Goal: Task Accomplishment & Management: Use online tool/utility

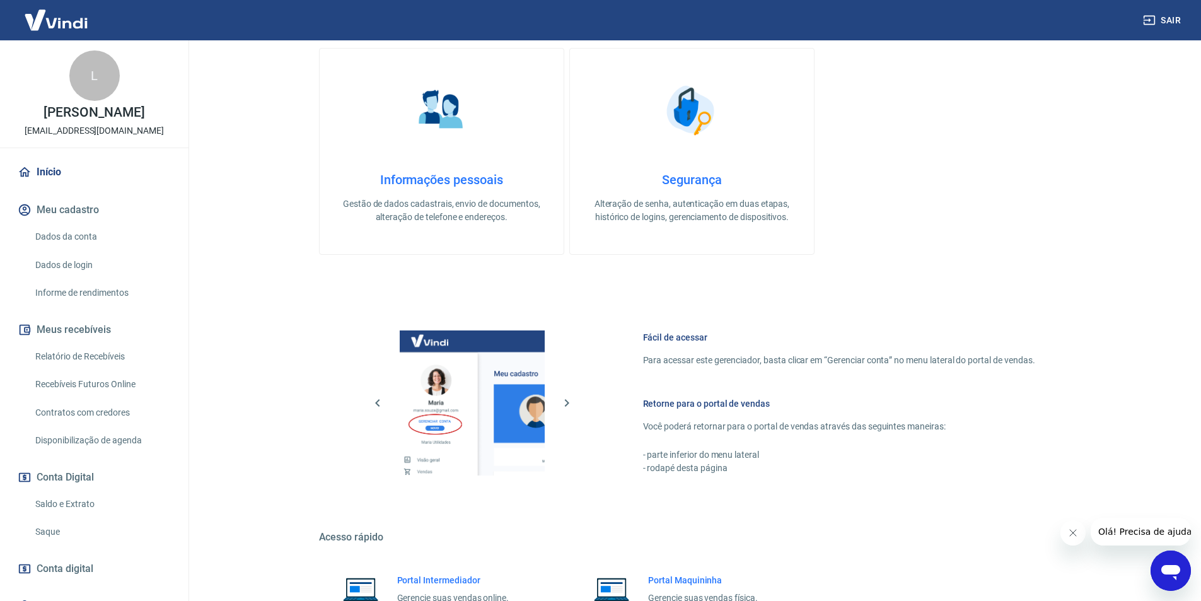
scroll to position [378, 0]
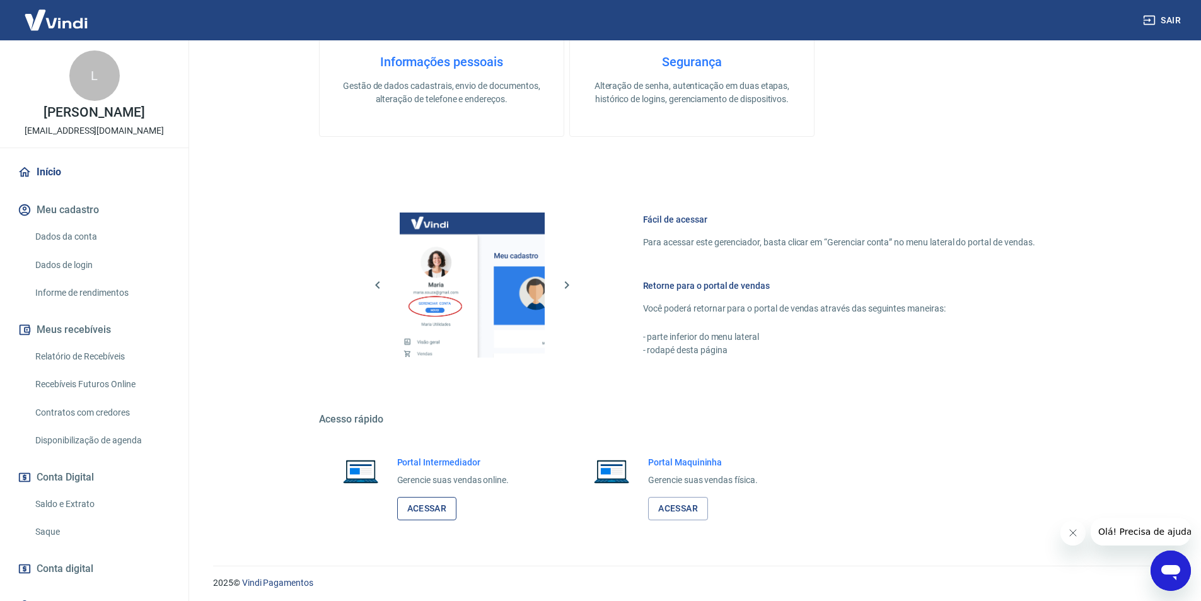
click at [429, 510] on link "Acessar" at bounding box center [427, 508] width 60 height 23
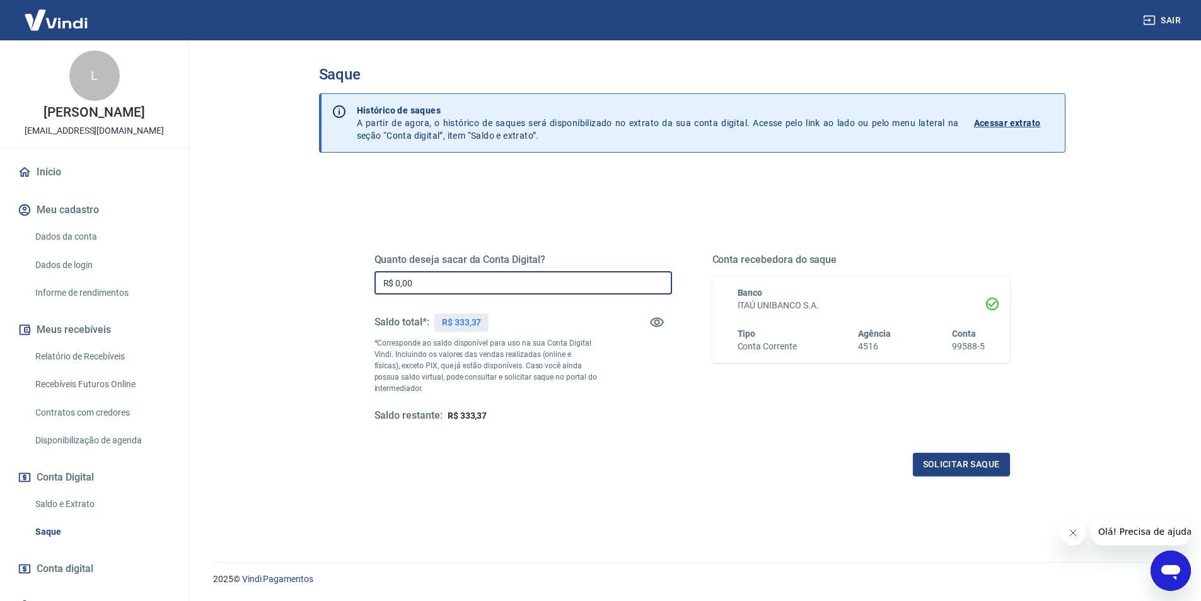
click at [487, 280] on input "R$ 0,00" at bounding box center [523, 282] width 298 height 23
type input "R$ 333,37"
click at [965, 464] on button "Solicitar saque" at bounding box center [961, 464] width 97 height 23
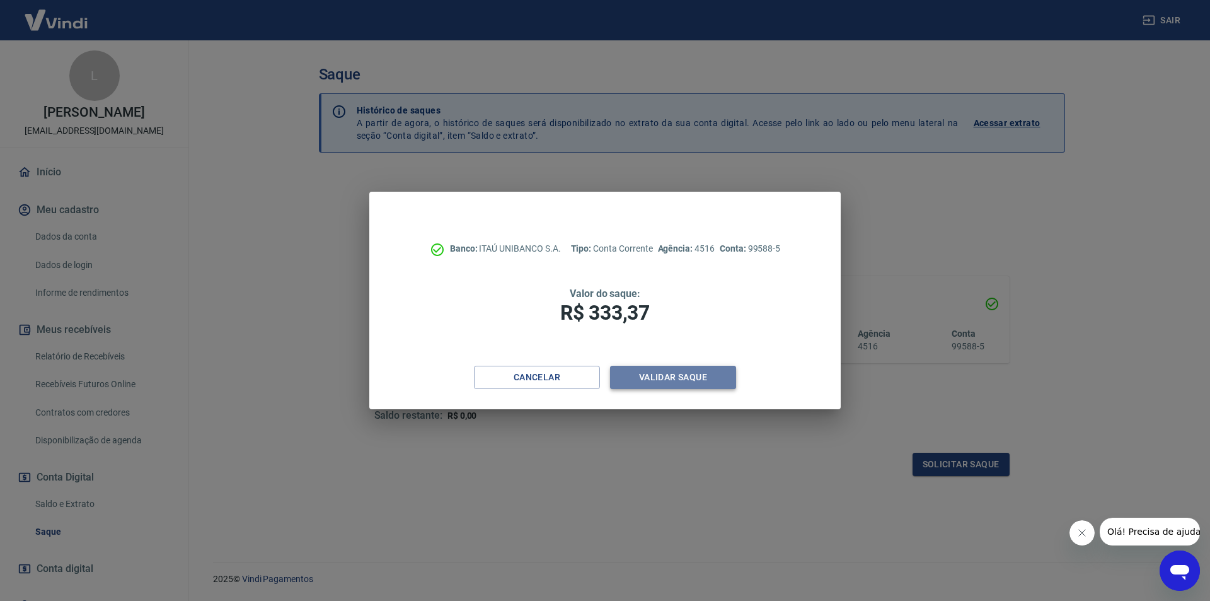
click at [679, 374] on button "Validar saque" at bounding box center [673, 377] width 126 height 23
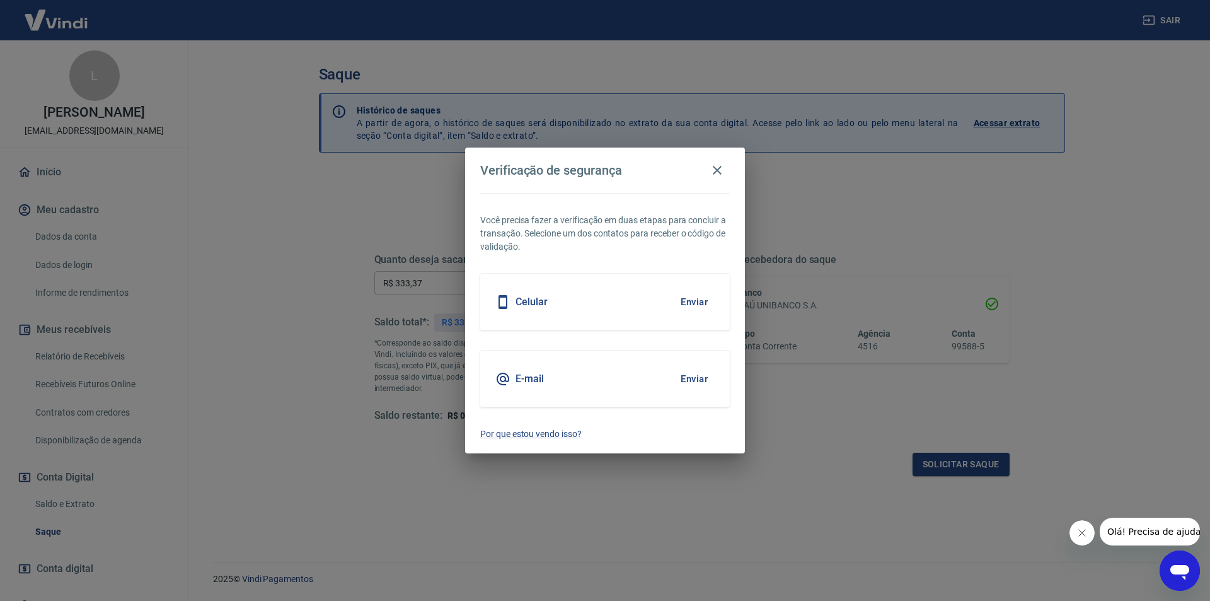
click at [708, 298] on button "Enviar" at bounding box center [694, 302] width 41 height 26
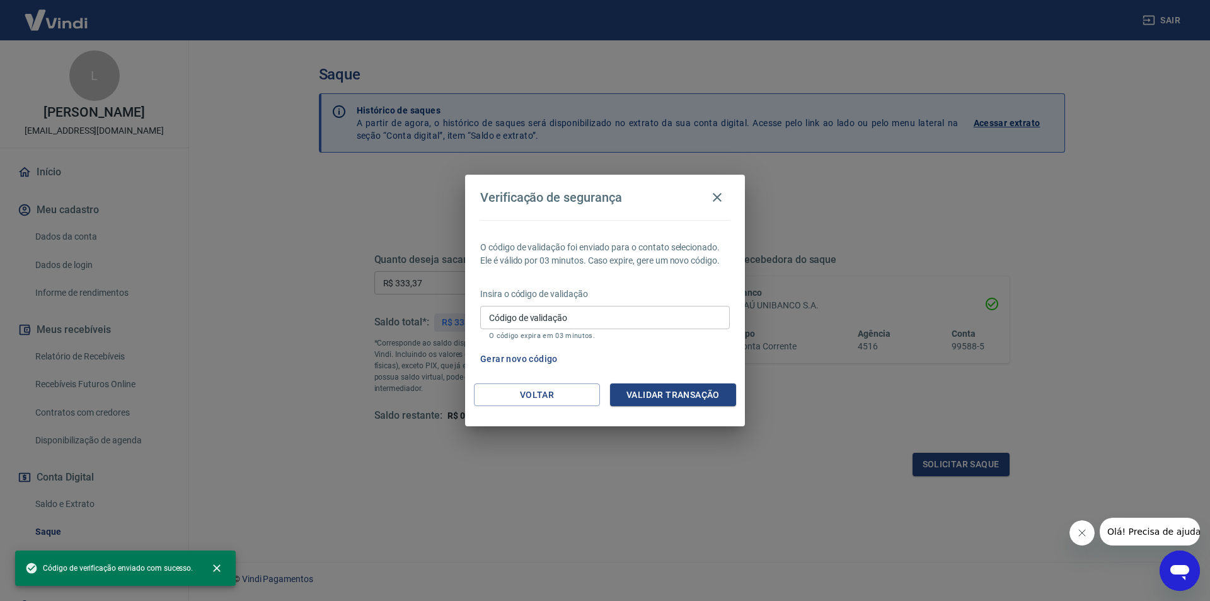
click at [631, 318] on input "Código de validação" at bounding box center [605, 317] width 250 height 23
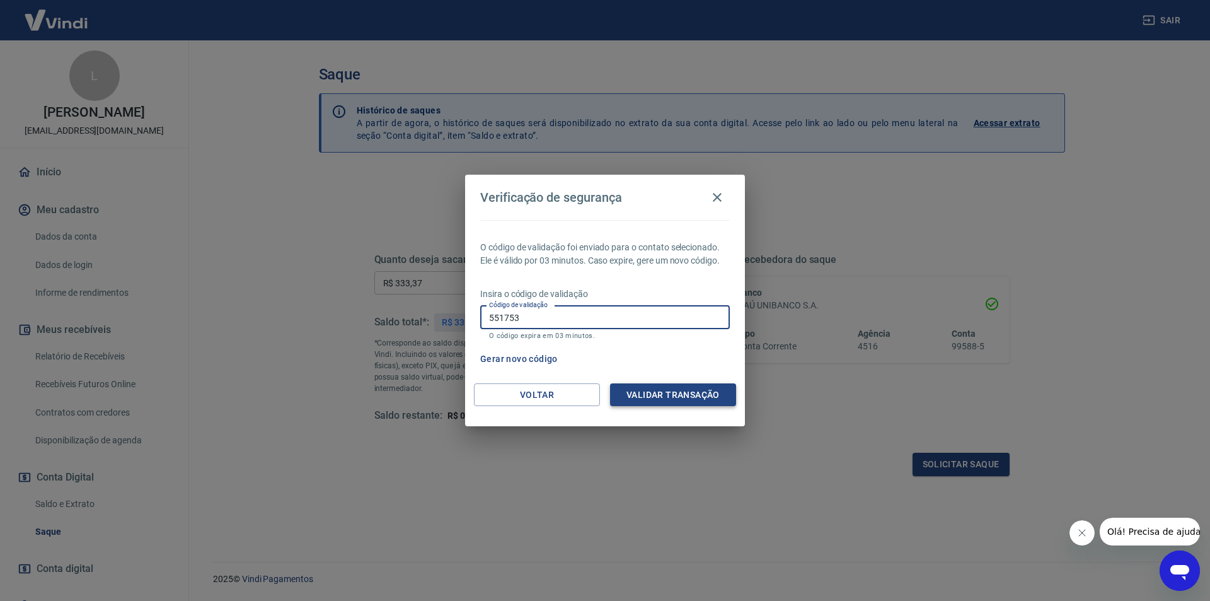
type input "551753"
click at [690, 395] on button "Validar transação" at bounding box center [673, 394] width 126 height 23
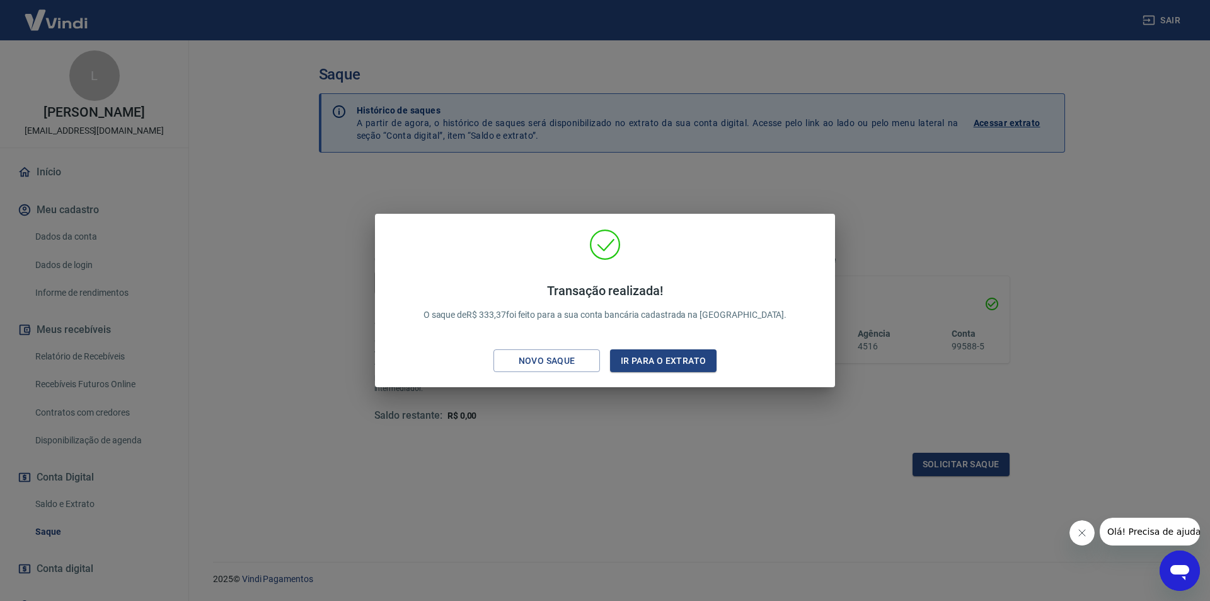
click at [66, 174] on div "Transação realizada! O saque de R$ 333,37 foi feito para a sua conta bancária c…" at bounding box center [605, 300] width 1210 height 601
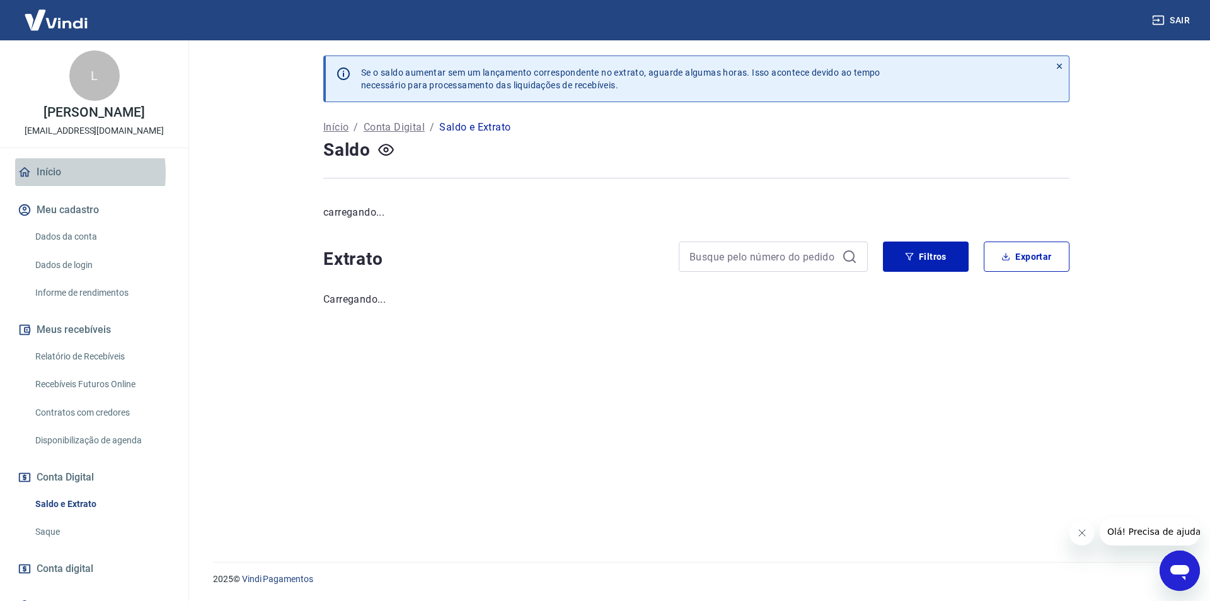
click at [52, 186] on link "Início" at bounding box center [94, 172] width 158 height 28
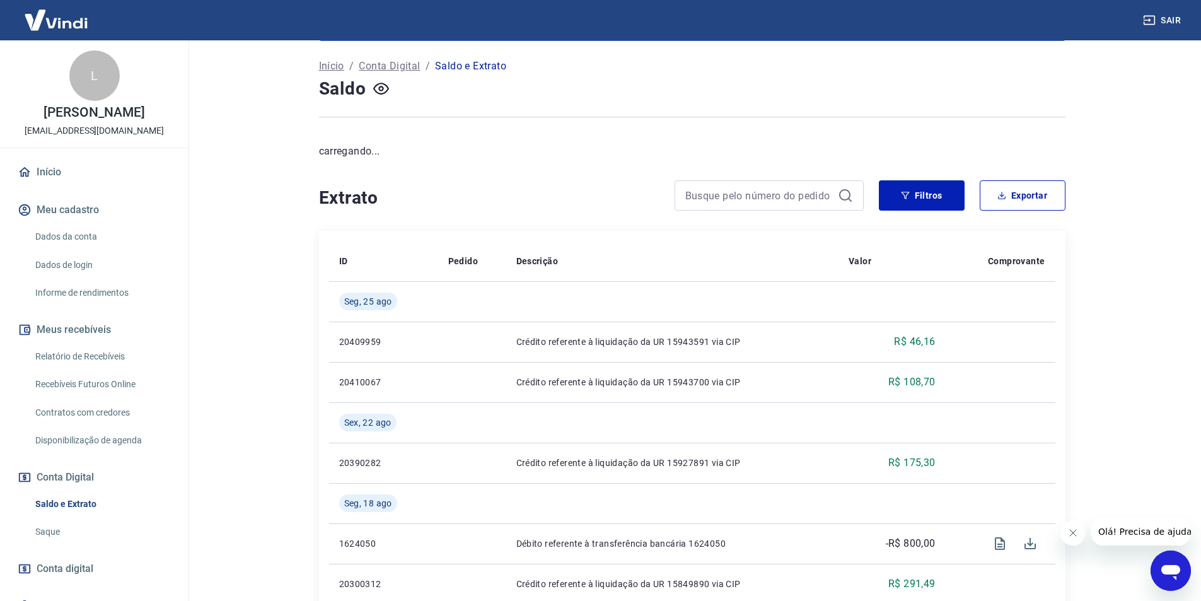
scroll to position [252, 0]
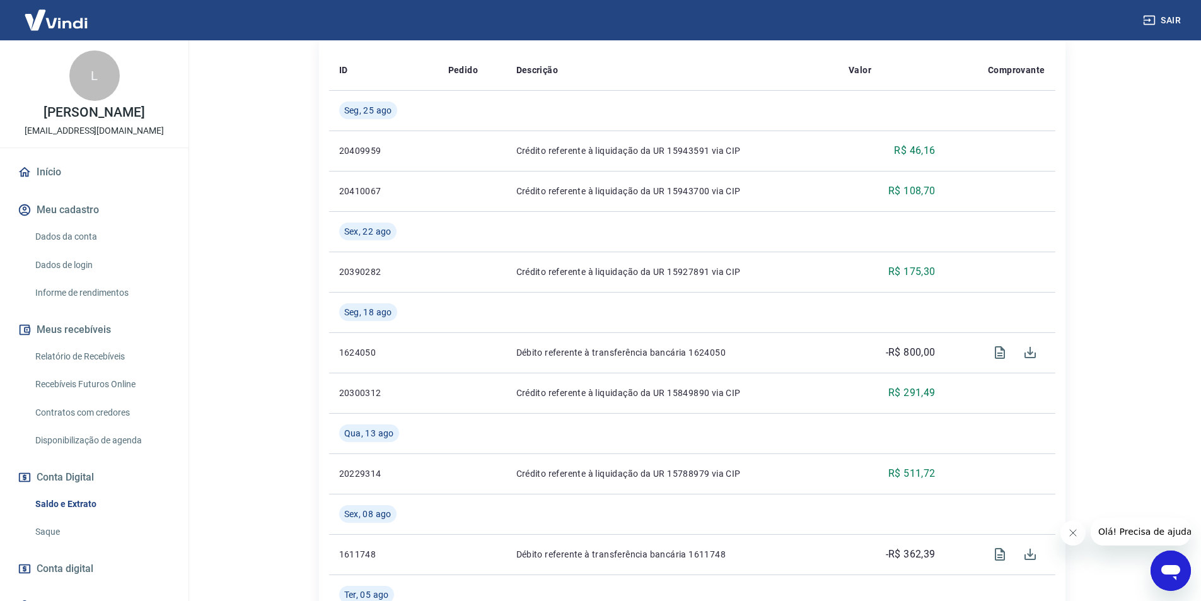
click at [52, 178] on link "Início" at bounding box center [94, 172] width 158 height 28
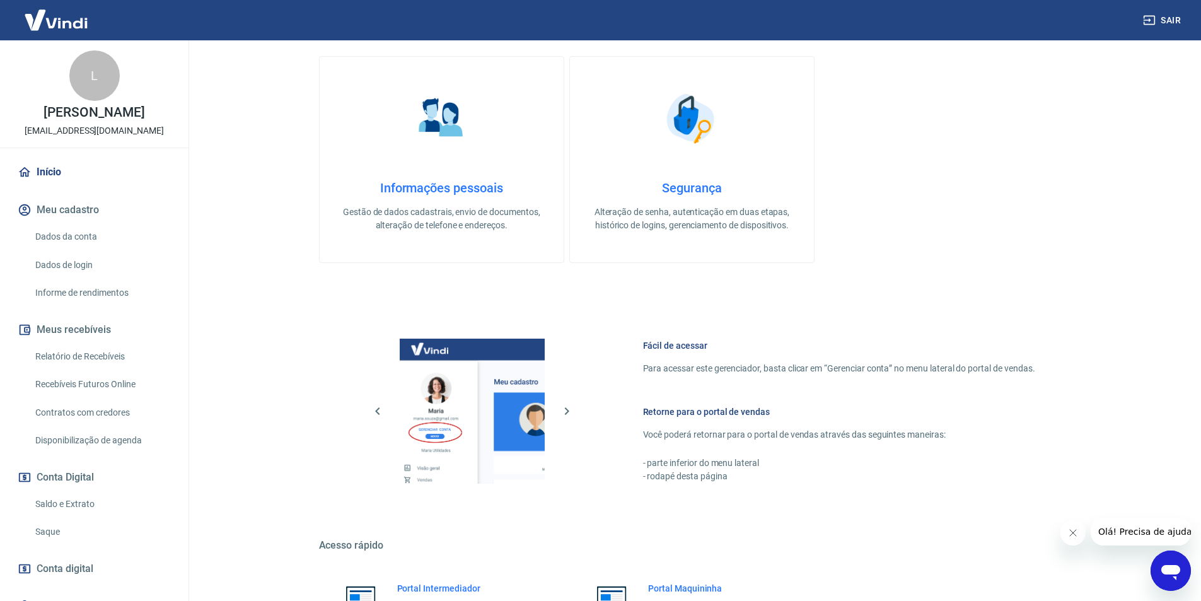
click at [436, 588] on h6 "Portal Intermediador" at bounding box center [453, 588] width 112 height 13
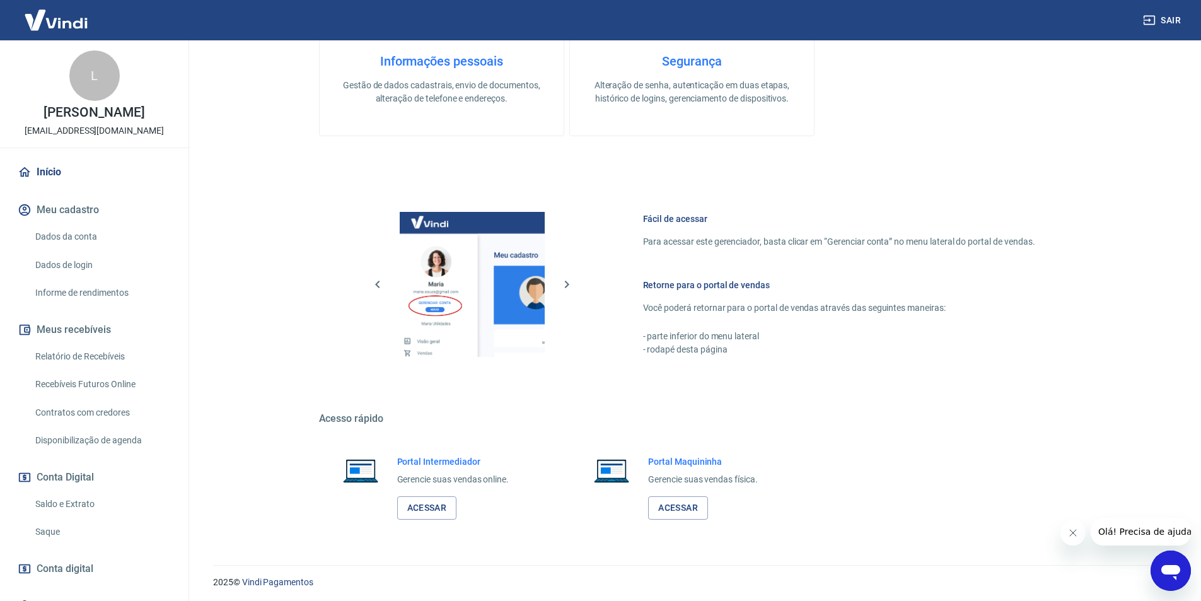
scroll to position [382, 0]
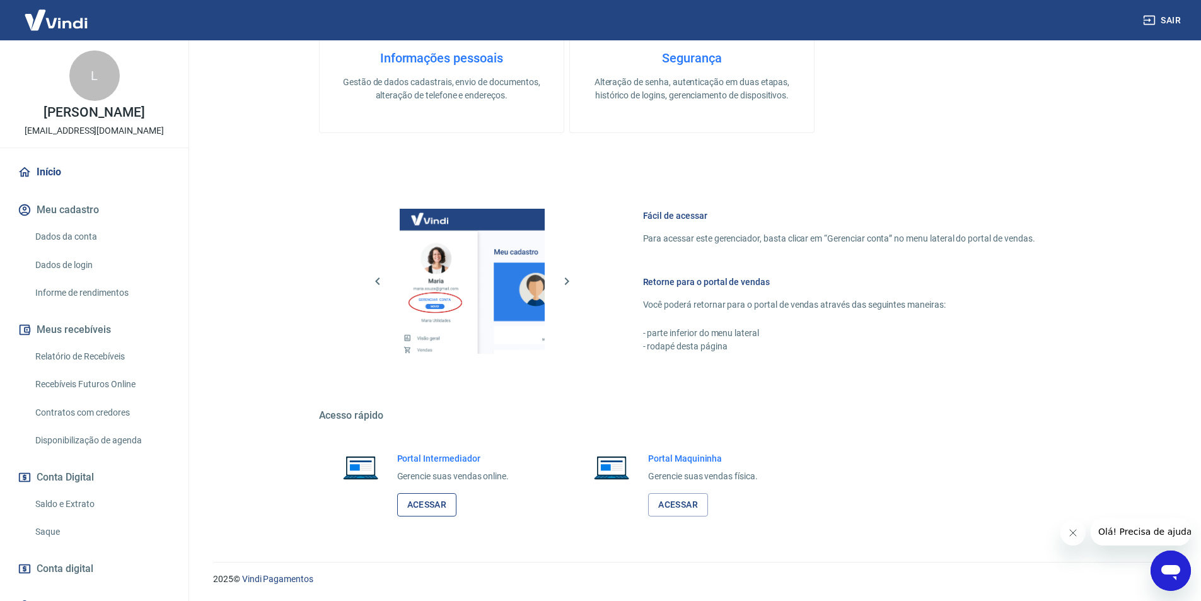
click at [426, 508] on link "Acessar" at bounding box center [427, 504] width 60 height 23
